Goal: Task Accomplishment & Management: Use online tool/utility

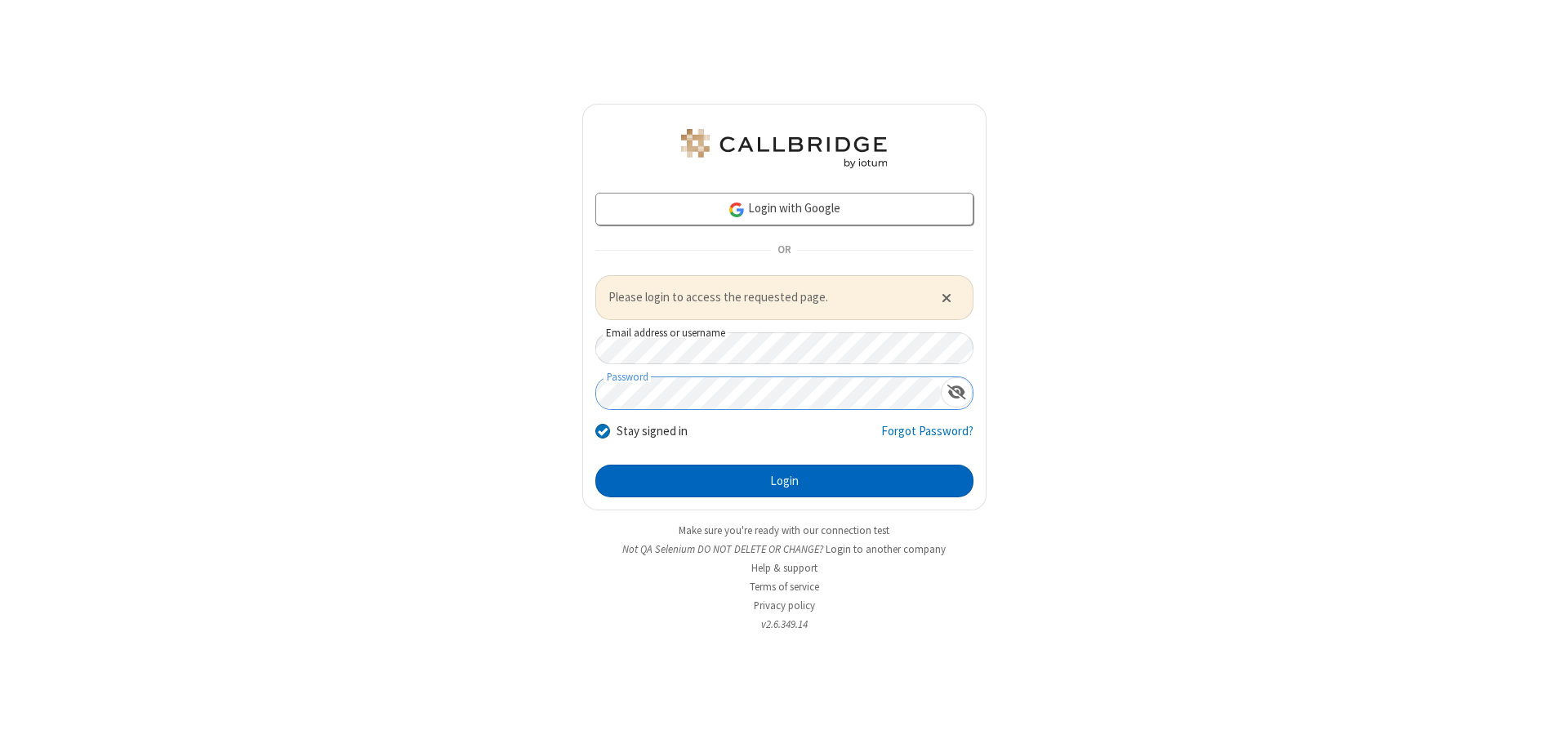
click at [784, 480] on button "Login" at bounding box center [784, 481] width 378 height 32
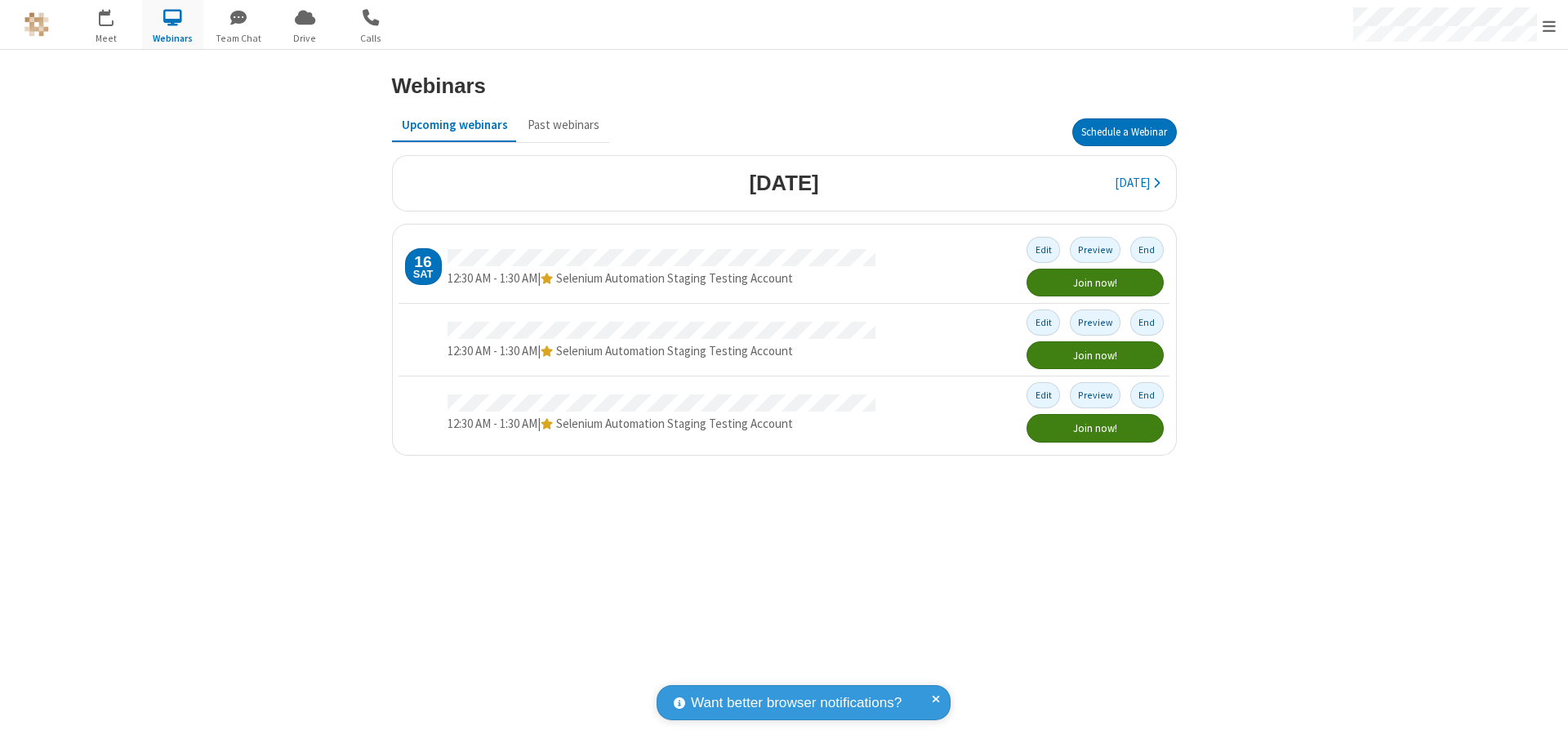
click at [1124, 132] on button "Schedule a Webinar" at bounding box center [1124, 132] width 104 height 28
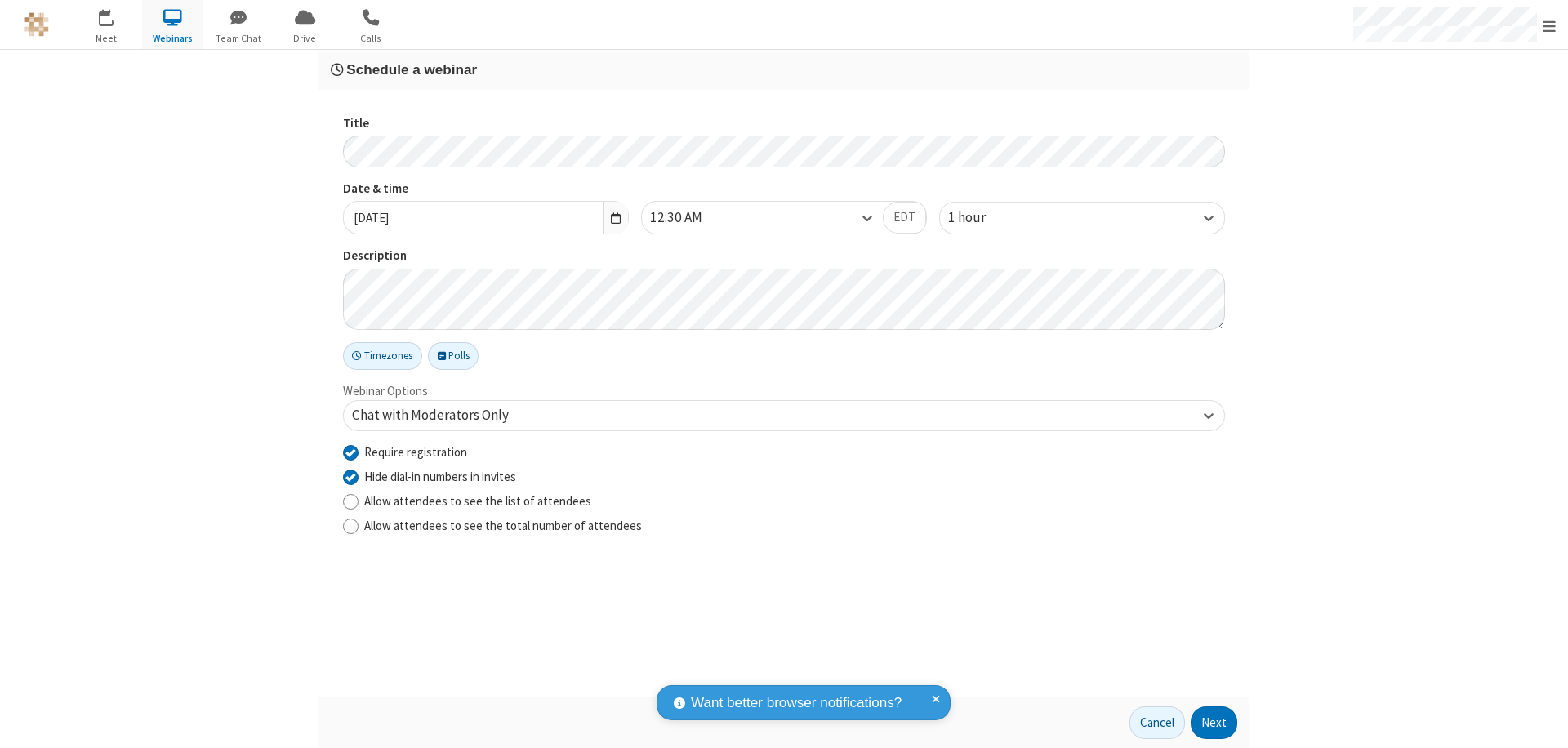
click at [350, 452] on input "Require registration" at bounding box center [351, 452] width 16 height 17
checkbox input "false"
click at [1215, 723] on button "Next" at bounding box center [1214, 722] width 46 height 32
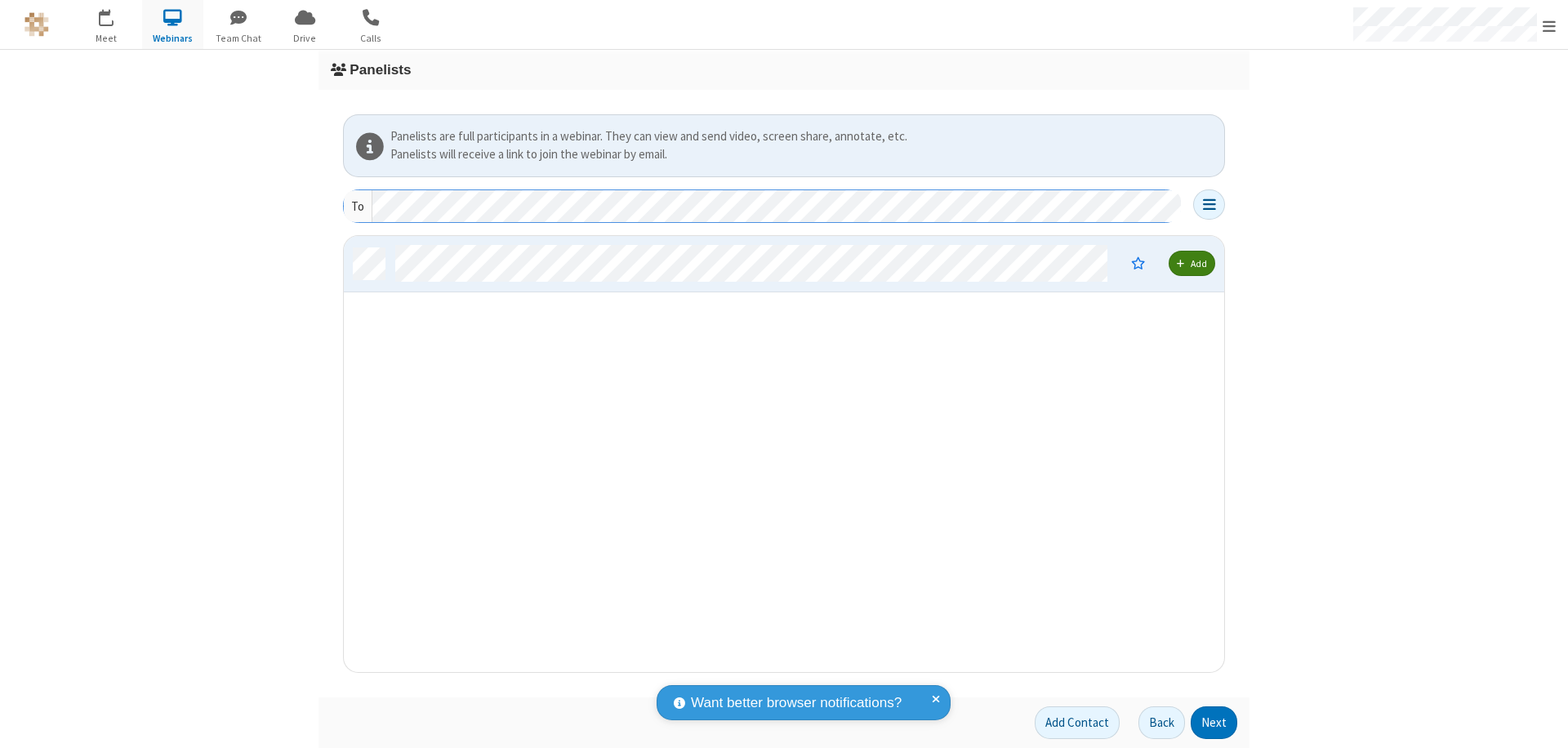
scroll to position [424, 868]
click at [1215, 723] on button "Next" at bounding box center [1214, 722] width 46 height 32
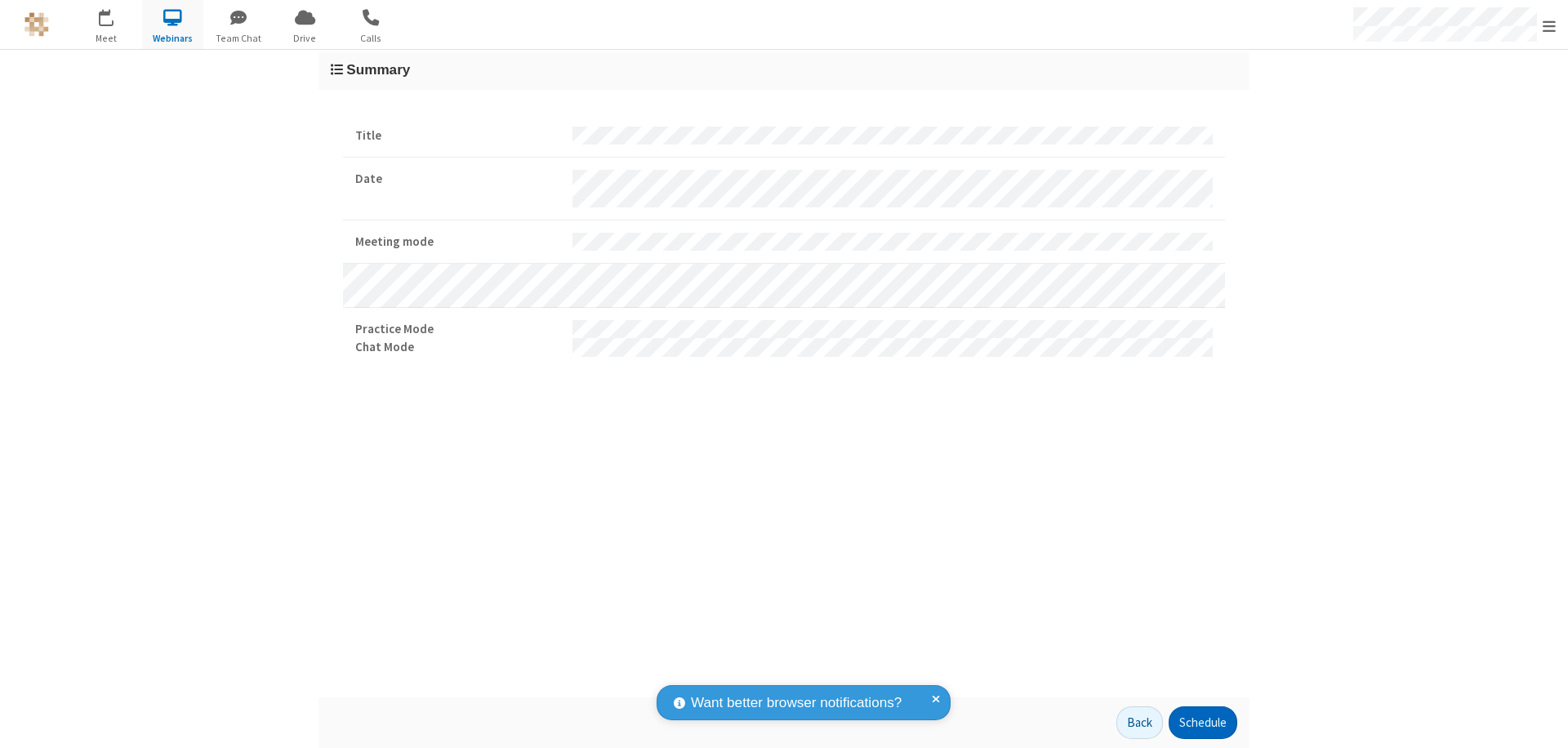
click at [1202, 723] on button "Schedule" at bounding box center [1203, 722] width 69 height 32
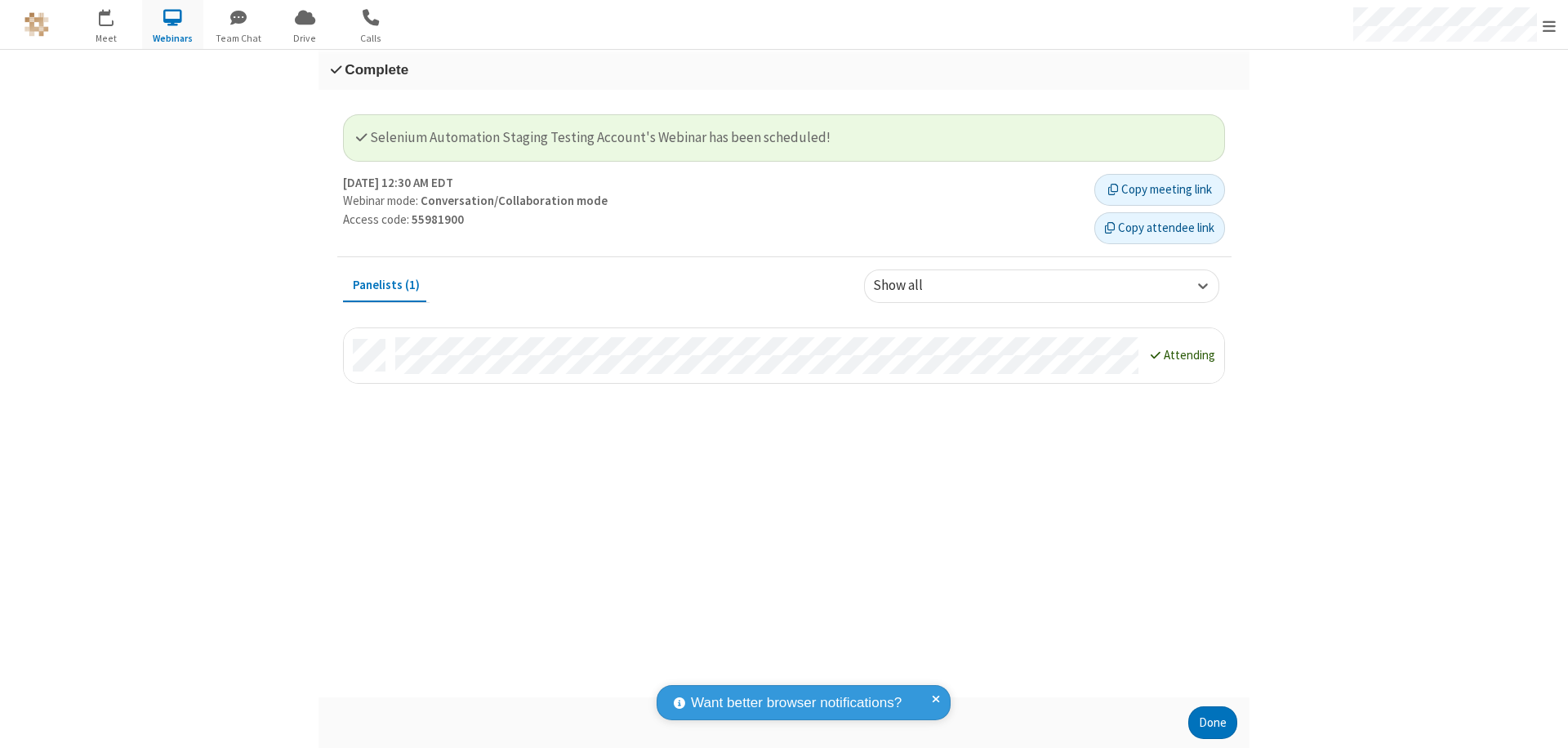
click at [1213, 723] on button "Done" at bounding box center [1212, 722] width 49 height 32
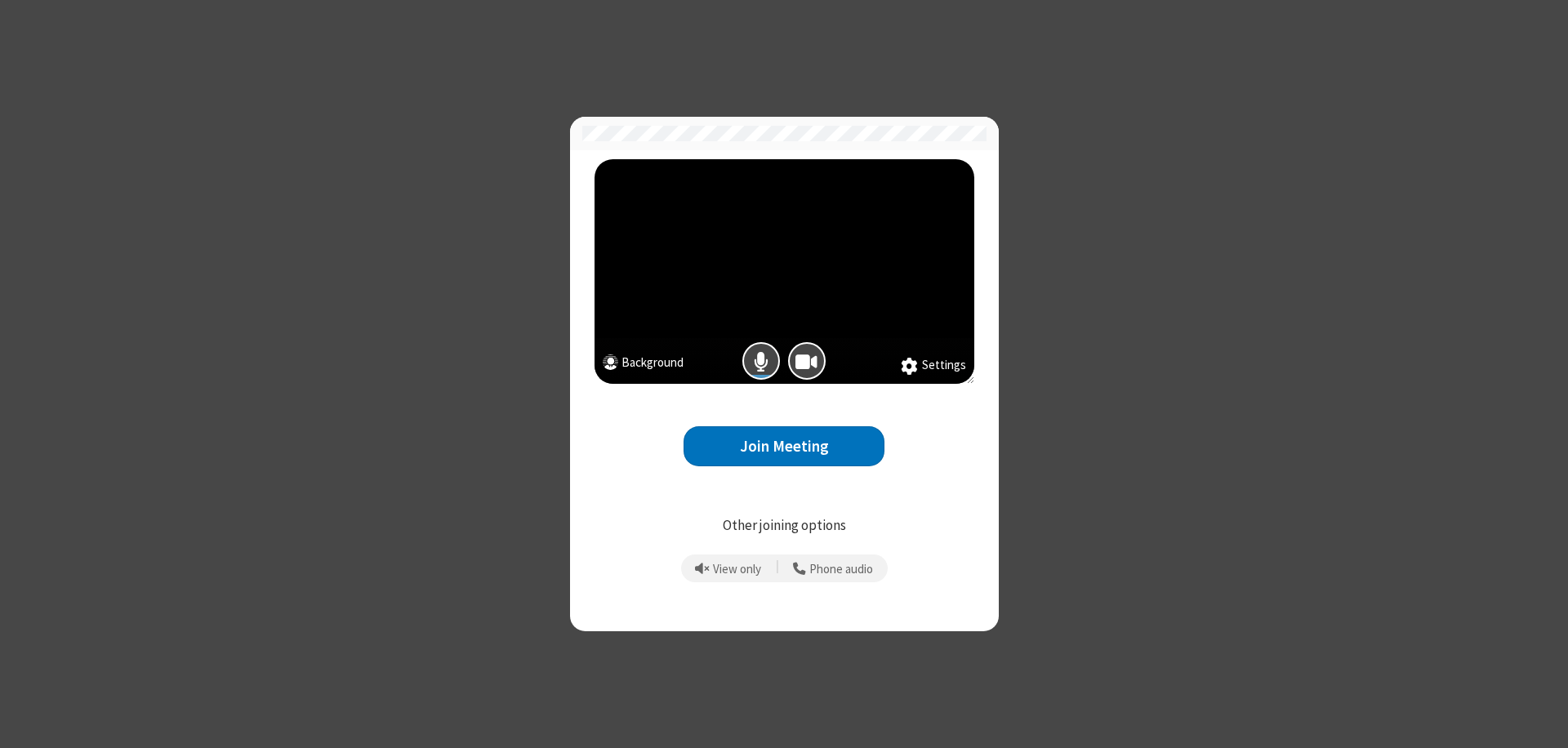
click at [784, 446] on button "Join Meeting" at bounding box center [784, 446] width 201 height 40
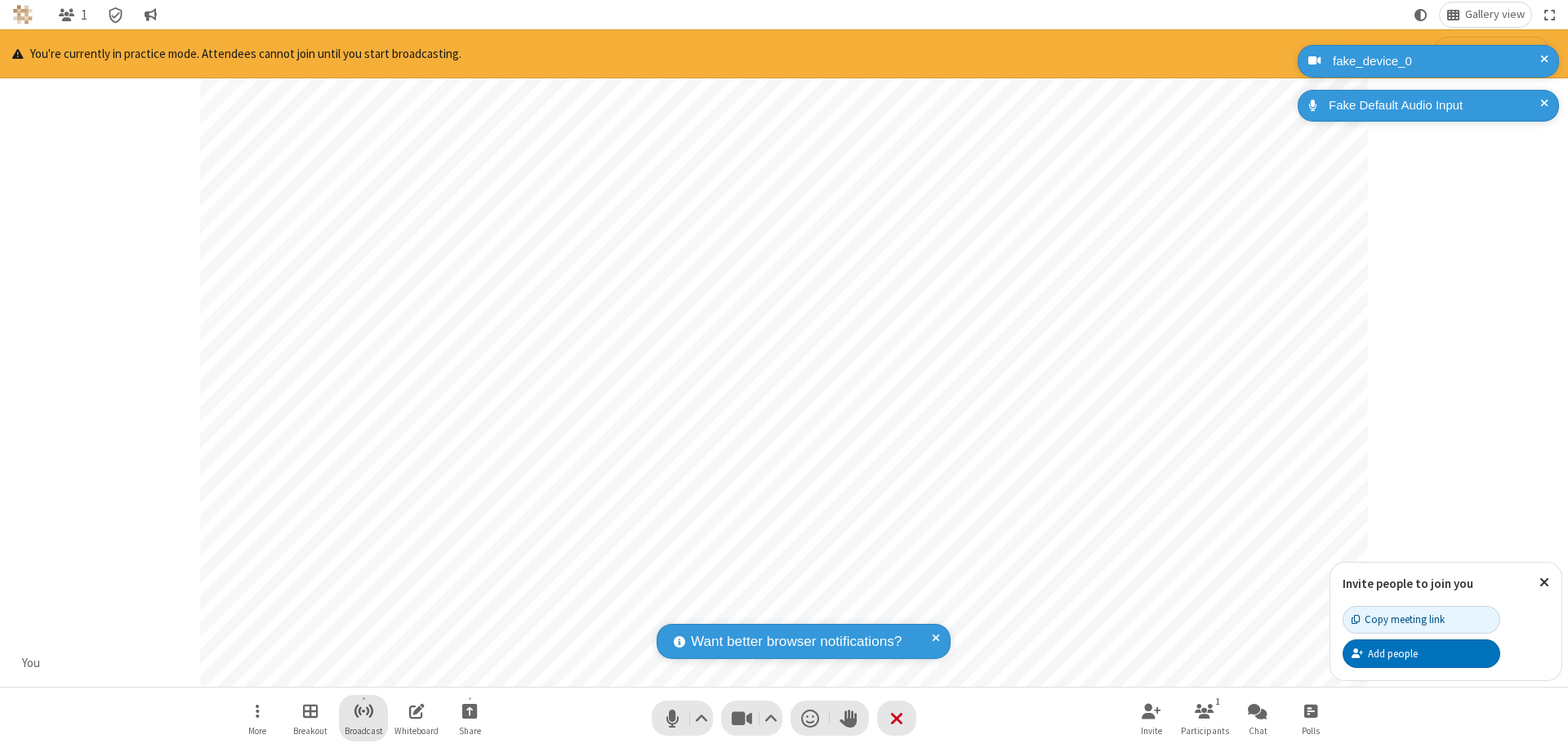
click at [362, 711] on span "Start broadcast" at bounding box center [363, 711] width 21 height 21
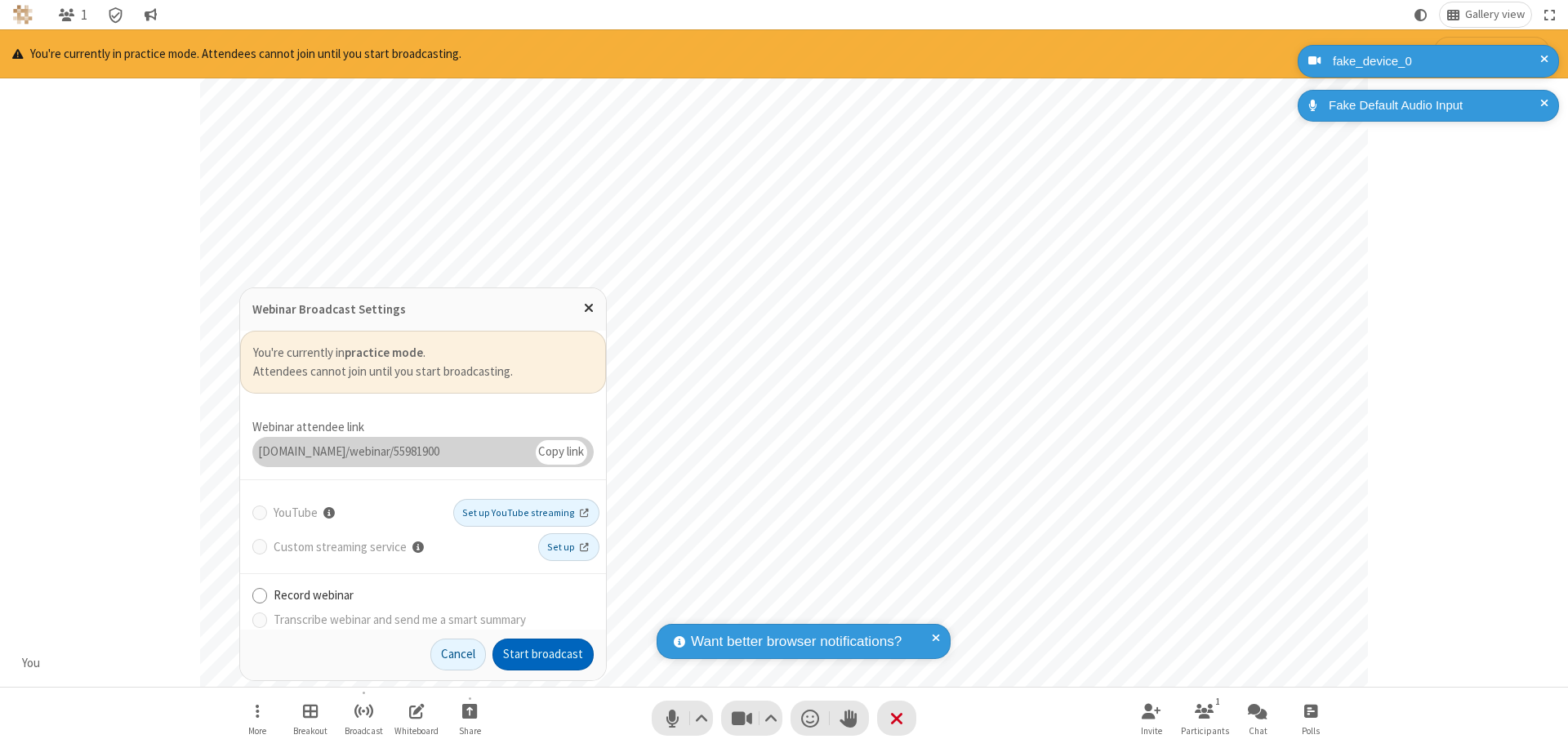
click at [543, 654] on button "Start broadcast" at bounding box center [543, 654] width 101 height 32
